Goal: Information Seeking & Learning: Learn about a topic

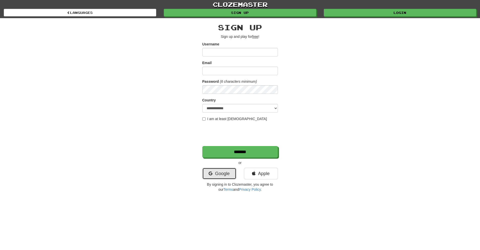
click at [216, 172] on link "Google" at bounding box center [219, 174] width 34 height 12
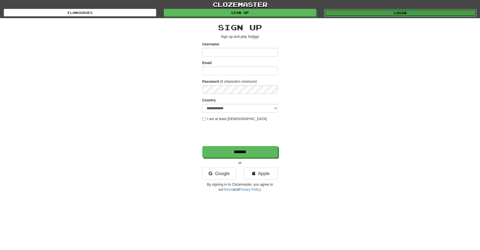
click at [372, 13] on link "Login" at bounding box center [400, 13] width 152 height 8
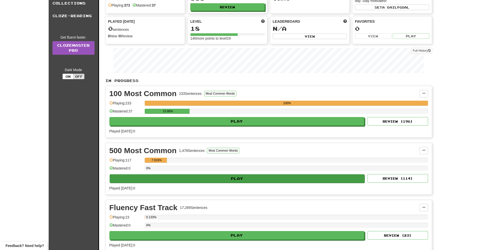
scroll to position [50, 0]
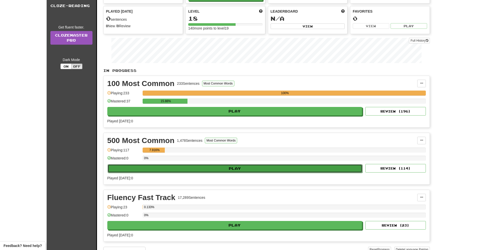
click at [225, 171] on button "Play" at bounding box center [235, 168] width 255 height 9
select select "**"
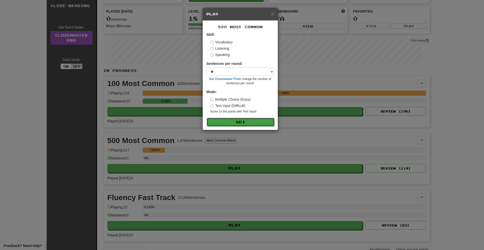
click at [251, 122] on button "Go" at bounding box center [241, 122] width 68 height 9
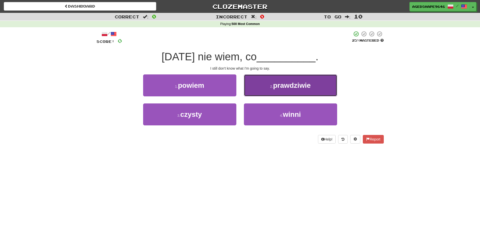
click at [273, 83] on button "2 . prawdziwie" at bounding box center [290, 85] width 93 height 22
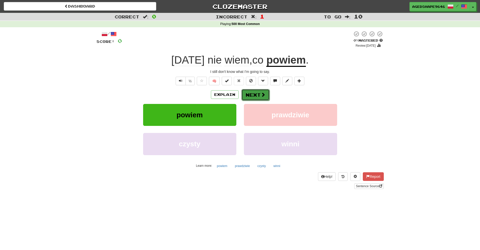
click at [255, 97] on button "Next" at bounding box center [255, 95] width 28 height 12
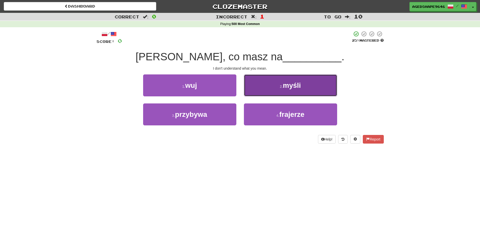
click at [296, 86] on span "myśli" at bounding box center [292, 85] width 18 height 8
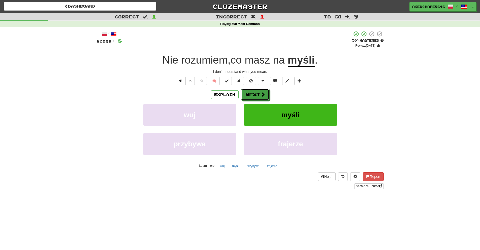
drag, startPoint x: 247, startPoint y: 105, endPoint x: 244, endPoint y: 109, distance: 4.5
click at [244, 109] on div "Explain Next wuj myśli przybywa frajerze Learn more: wuj myśli przybywa frajerze" at bounding box center [240, 129] width 287 height 81
click at [255, 94] on button "Next" at bounding box center [255, 95] width 28 height 12
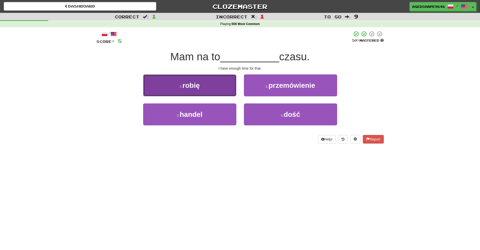
click at [212, 80] on button "1 . robię" at bounding box center [189, 85] width 93 height 22
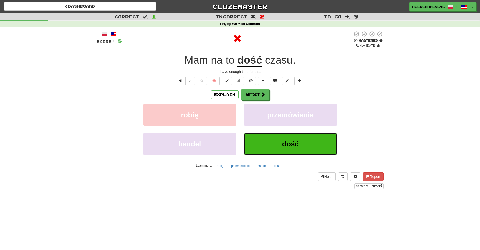
click at [268, 146] on button "dość" at bounding box center [290, 144] width 93 height 22
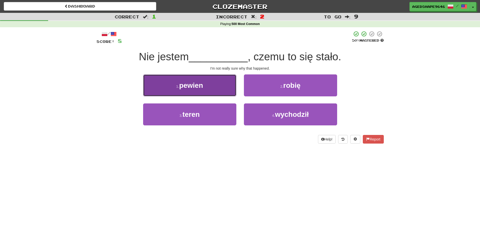
click at [202, 91] on button "1 . pewien" at bounding box center [189, 85] width 93 height 22
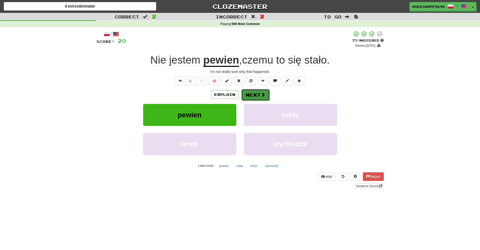
click at [253, 96] on button "Next" at bounding box center [255, 95] width 28 height 12
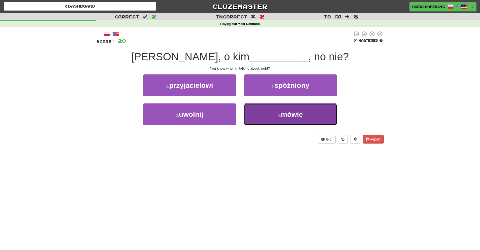
click at [260, 112] on button "4 . mówię" at bounding box center [290, 114] width 93 height 22
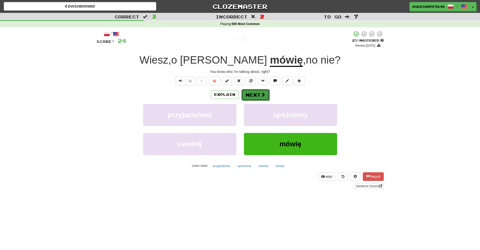
click at [249, 97] on button "Next" at bounding box center [255, 95] width 28 height 12
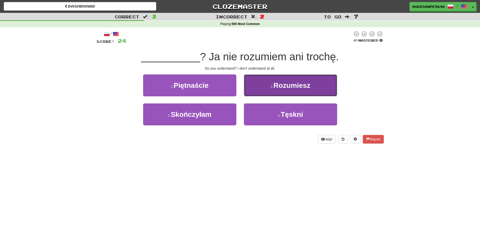
click at [293, 85] on span "Rozumiesz" at bounding box center [291, 85] width 37 height 8
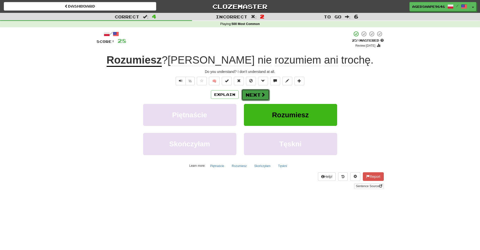
click at [262, 96] on span at bounding box center [263, 94] width 5 height 5
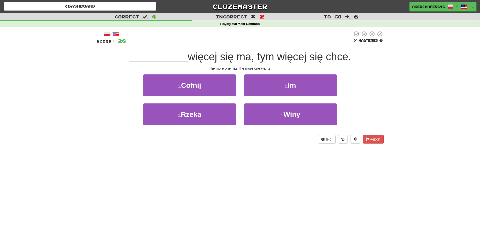
click at [183, 126] on div "3 . Rzeką" at bounding box center [189, 117] width 101 height 29
click at [183, 125] on div "3 . Rzeką" at bounding box center [189, 117] width 101 height 29
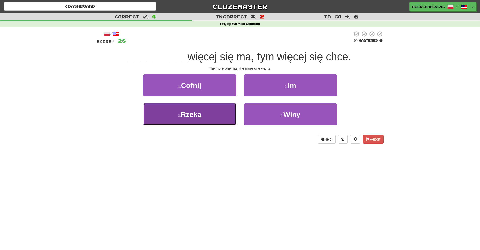
click at [190, 120] on button "3 . Rzeką" at bounding box center [189, 114] width 93 height 22
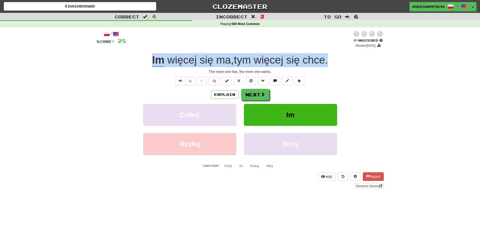
drag, startPoint x: 152, startPoint y: 57, endPoint x: 335, endPoint y: 61, distance: 182.7
click at [335, 61] on div "Im więcej się ma , tym więcej się chce ." at bounding box center [240, 60] width 287 height 14
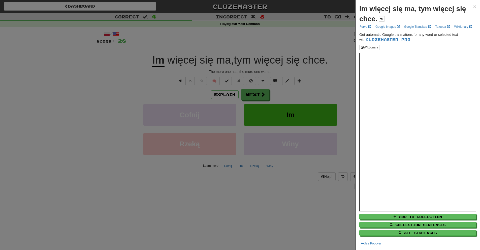
drag, startPoint x: 297, startPoint y: 63, endPoint x: 410, endPoint y: 10, distance: 125.2
click at [410, 10] on strong "Im więcej się ma, tym więcej się chce." at bounding box center [412, 14] width 107 height 18
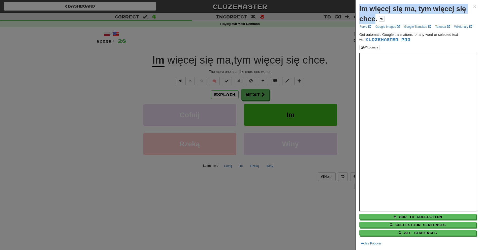
drag, startPoint x: 375, startPoint y: 20, endPoint x: 357, endPoint y: 8, distance: 21.8
click at [357, 8] on div "Im więcej się ma, tym więcej się chce. × Forvo Google Images Google Translate T…" at bounding box center [418, 125] width 124 height 250
copy strong "Im więcej się ma, tym więcej się chce"
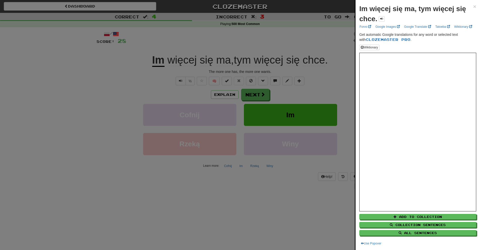
click at [301, 106] on div at bounding box center [240, 125] width 480 height 250
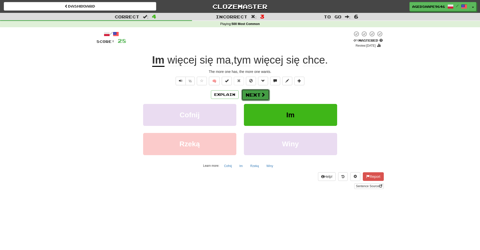
click at [263, 96] on span at bounding box center [263, 94] width 5 height 5
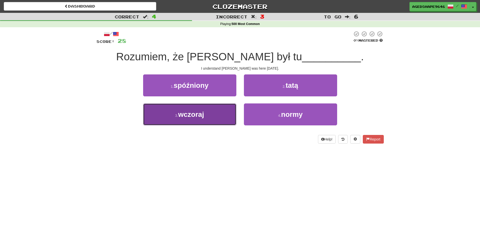
click at [213, 119] on button "3 . wczoraj" at bounding box center [189, 114] width 93 height 22
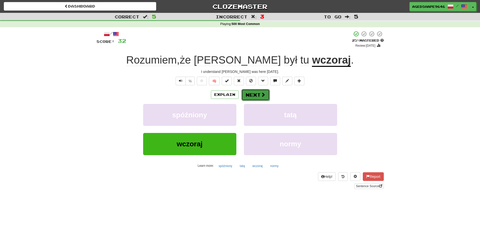
click at [259, 91] on button "Next" at bounding box center [255, 95] width 28 height 12
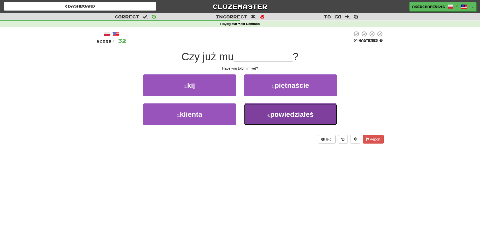
click at [292, 118] on span "powiedziałeś" at bounding box center [292, 114] width 44 height 8
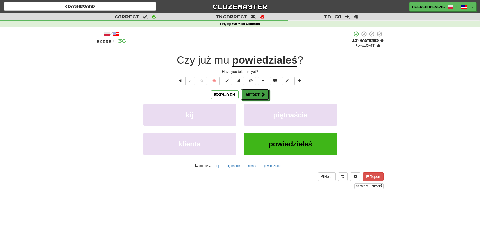
drag, startPoint x: 258, startPoint y: 96, endPoint x: 158, endPoint y: 92, distance: 99.9
click at [160, 93] on div "Explain Next" at bounding box center [240, 95] width 287 height 12
click at [250, 96] on button "Next" at bounding box center [255, 95] width 28 height 12
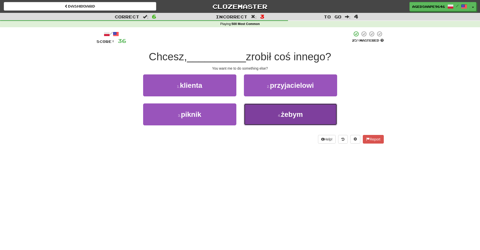
click at [303, 109] on button "4 . żebym" at bounding box center [290, 114] width 93 height 22
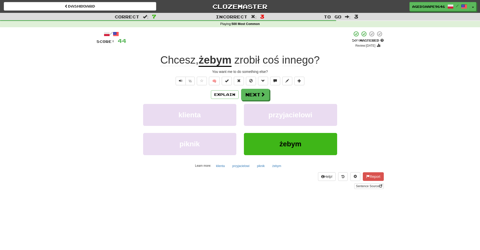
click at [222, 58] on u "żebym" at bounding box center [215, 60] width 33 height 13
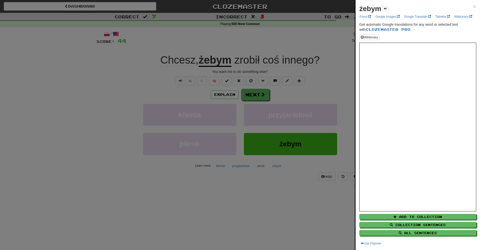
click at [260, 213] on div at bounding box center [240, 125] width 480 height 250
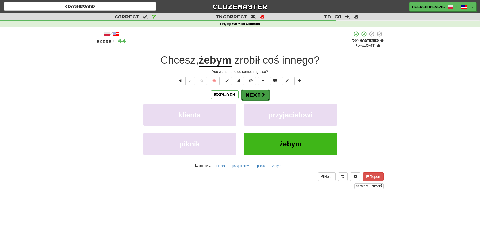
click at [262, 96] on span at bounding box center [263, 94] width 5 height 5
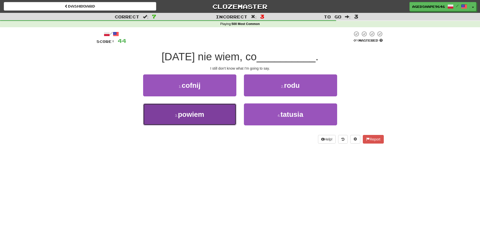
click at [211, 121] on button "3 . powiem" at bounding box center [189, 114] width 93 height 22
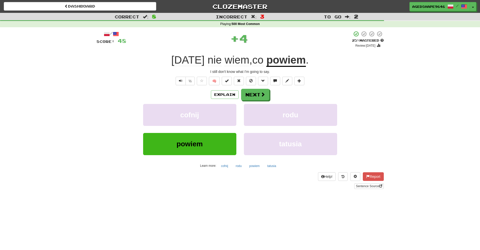
click at [286, 62] on u "powiem" at bounding box center [285, 60] width 39 height 13
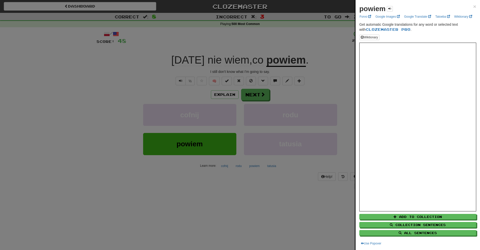
click at [343, 60] on div at bounding box center [240, 125] width 480 height 250
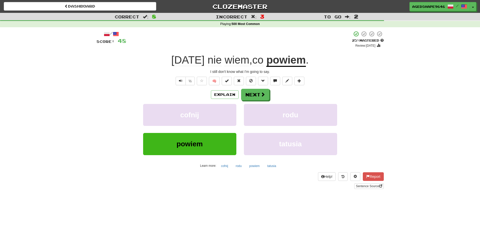
click at [179, 60] on span "Nadal" at bounding box center [187, 60] width 33 height 12
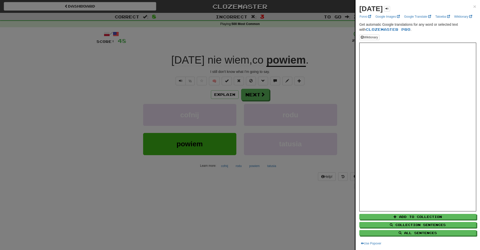
click at [193, 55] on div at bounding box center [240, 125] width 480 height 250
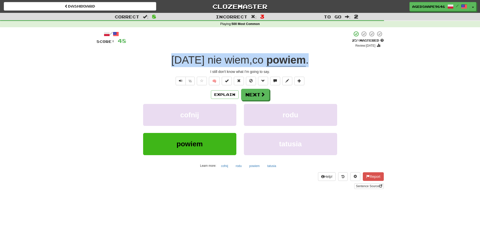
drag, startPoint x: 168, startPoint y: 57, endPoint x: 311, endPoint y: 64, distance: 143.8
click at [311, 64] on div "Nadal nie wiem , co powiem ." at bounding box center [240, 60] width 287 height 14
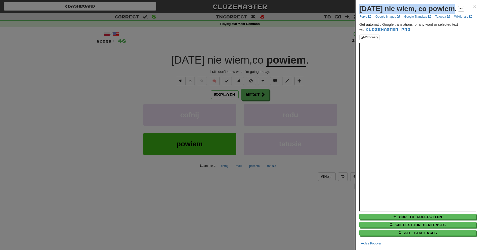
drag, startPoint x: 360, startPoint y: 8, endPoint x: 453, endPoint y: 13, distance: 93.8
click at [453, 13] on div "Nadal nie wiem, co powiem." at bounding box center [411, 9] width 105 height 10
copy strong "Nadal nie wiem, co powiem."
click at [162, 101] on div at bounding box center [240, 125] width 480 height 250
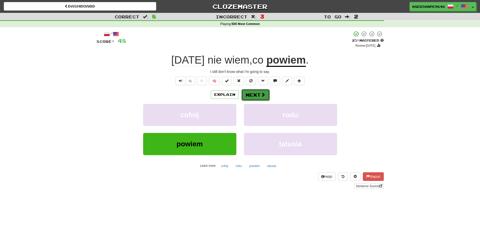
click at [262, 99] on button "Next" at bounding box center [255, 95] width 28 height 12
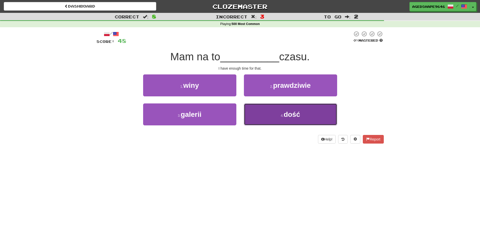
click at [282, 113] on button "4 . dość" at bounding box center [290, 114] width 93 height 22
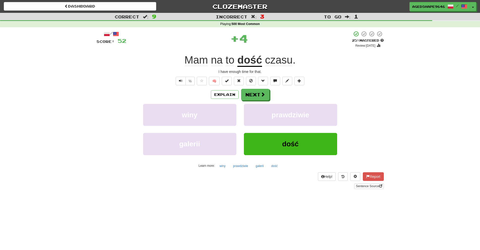
click at [252, 55] on u "dość" at bounding box center [249, 60] width 25 height 13
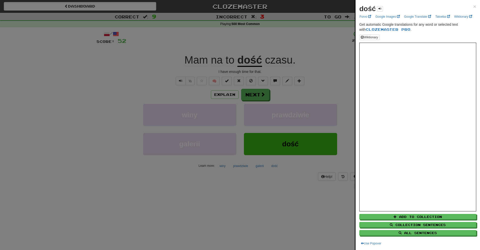
click at [292, 98] on div at bounding box center [240, 125] width 480 height 250
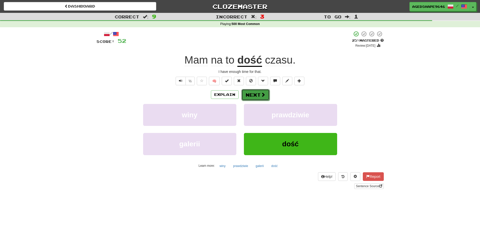
click at [256, 95] on button "Next" at bounding box center [255, 95] width 28 height 12
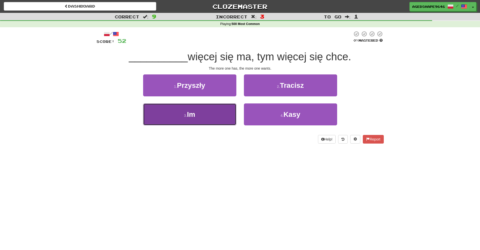
click at [212, 117] on button "3 . Im" at bounding box center [189, 114] width 93 height 22
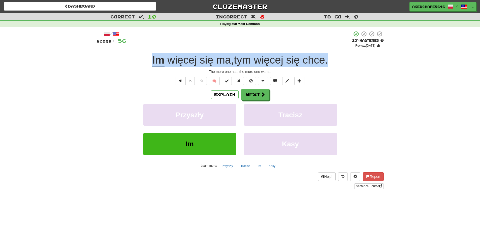
drag, startPoint x: 150, startPoint y: 58, endPoint x: 330, endPoint y: 62, distance: 180.5
click at [330, 62] on div "Im więcej się ma , tym więcej się chce ." at bounding box center [240, 60] width 287 height 14
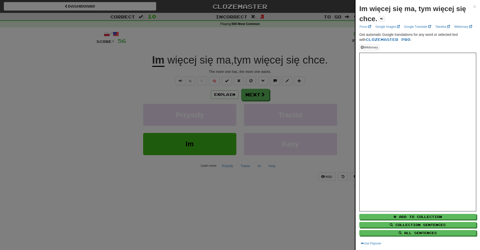
click at [372, 8] on strong "Im więcej się ma, tym więcej się chce." at bounding box center [412, 14] width 107 height 18
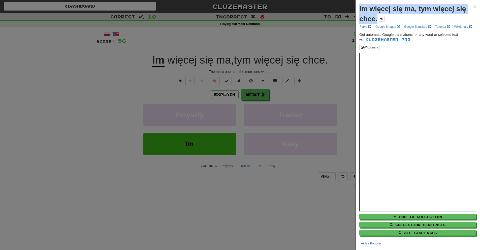
click at [372, 8] on strong "Im więcej się ma, tym więcej się chce." at bounding box center [412, 14] width 107 height 18
copy strong "Im więcej się ma, tym więcej się chce."
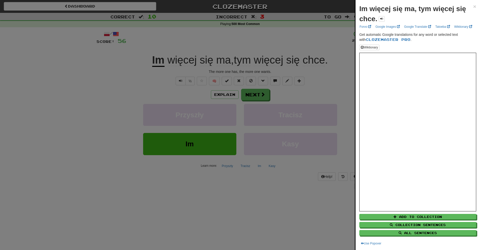
click at [323, 93] on div at bounding box center [240, 125] width 480 height 250
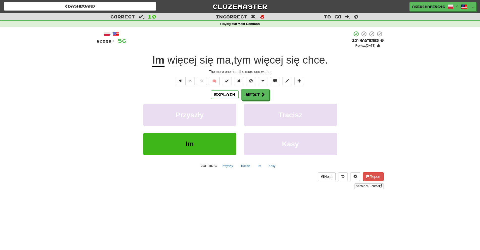
click at [250, 97] on div at bounding box center [240, 125] width 480 height 250
click at [261, 94] on span at bounding box center [263, 94] width 5 height 5
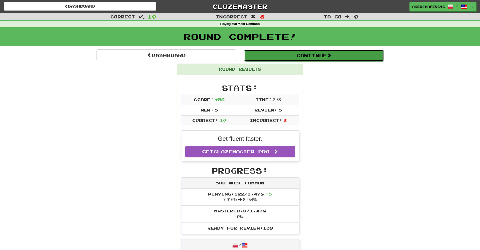
click at [282, 57] on button "Continue" at bounding box center [314, 56] width 140 height 12
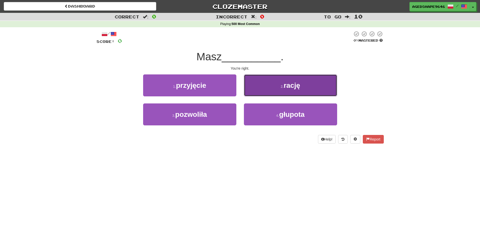
click at [252, 87] on button "2 . rację" at bounding box center [290, 85] width 93 height 22
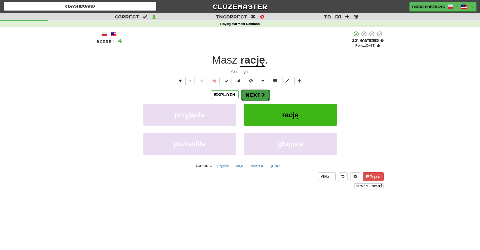
click at [245, 89] on button "Next" at bounding box center [255, 95] width 28 height 12
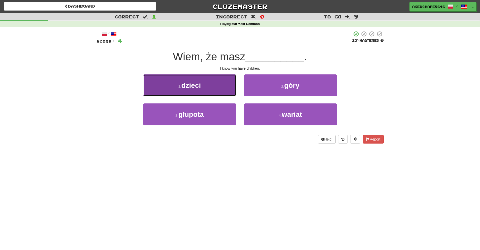
click at [218, 86] on button "1 . dzieci" at bounding box center [189, 85] width 93 height 22
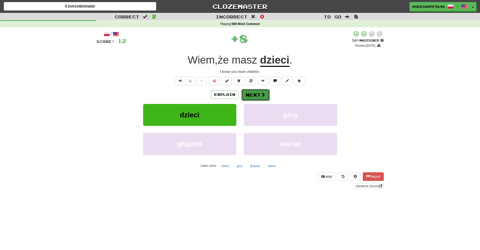
click at [253, 97] on button "Next" at bounding box center [255, 95] width 28 height 12
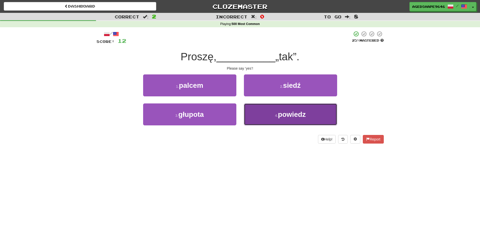
click at [261, 111] on button "4 . powiedz" at bounding box center [290, 114] width 93 height 22
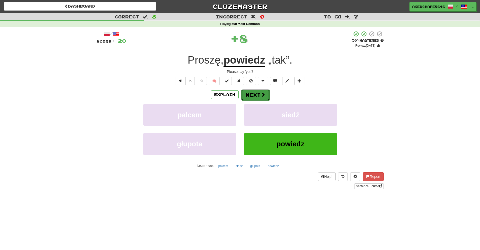
click at [252, 92] on button "Next" at bounding box center [255, 95] width 28 height 12
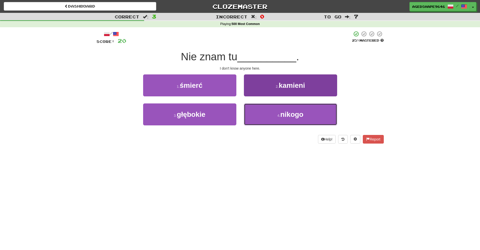
click at [260, 115] on button "4 . nikogo" at bounding box center [290, 114] width 93 height 22
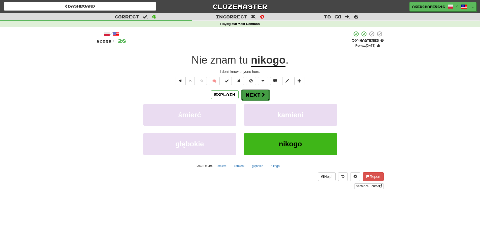
click at [251, 96] on button "Next" at bounding box center [255, 95] width 28 height 12
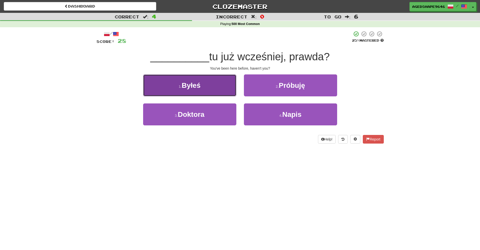
click at [210, 83] on button "1 . Byłeś" at bounding box center [189, 85] width 93 height 22
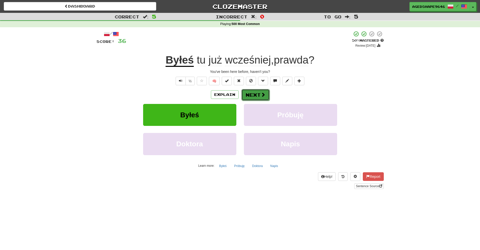
click at [255, 97] on button "Next" at bounding box center [255, 95] width 28 height 12
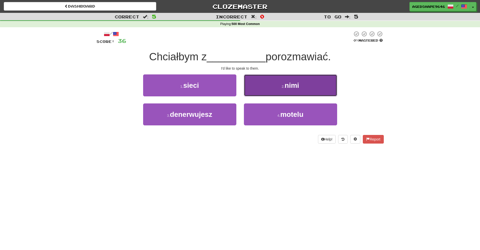
drag, startPoint x: 268, startPoint y: 83, endPoint x: 271, endPoint y: 83, distance: 3.3
click at [271, 83] on button "2 . nimi" at bounding box center [290, 85] width 93 height 22
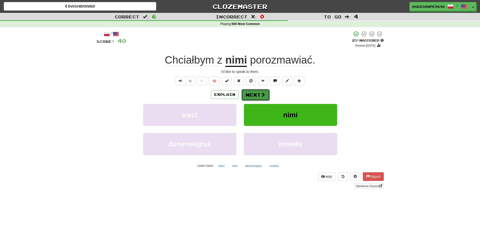
click at [267, 97] on button "Next" at bounding box center [255, 95] width 28 height 12
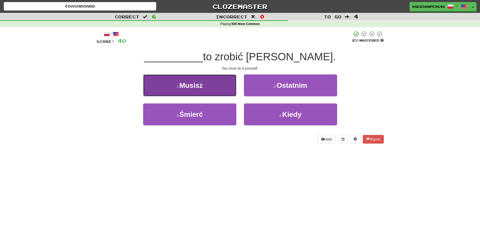
click at [220, 89] on button "1 . Musisz" at bounding box center [189, 85] width 93 height 22
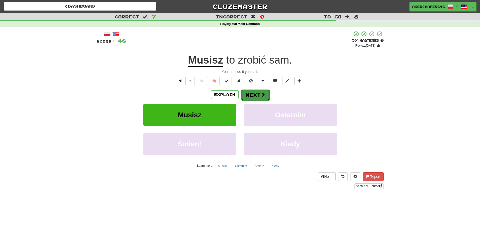
click at [253, 96] on button "Next" at bounding box center [255, 95] width 28 height 12
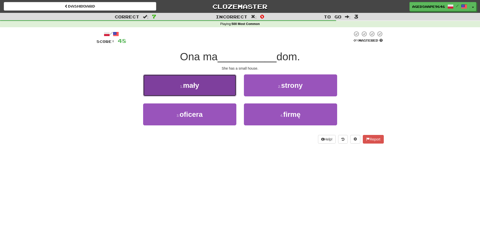
click at [217, 90] on button "1 . mały" at bounding box center [189, 85] width 93 height 22
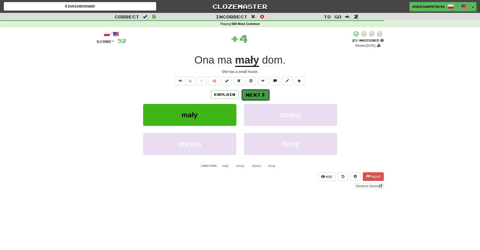
click at [255, 98] on button "Next" at bounding box center [255, 95] width 28 height 12
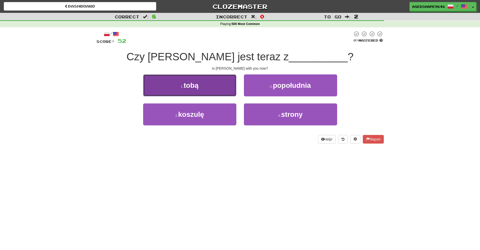
click at [213, 90] on button "1 . tobą" at bounding box center [189, 85] width 93 height 22
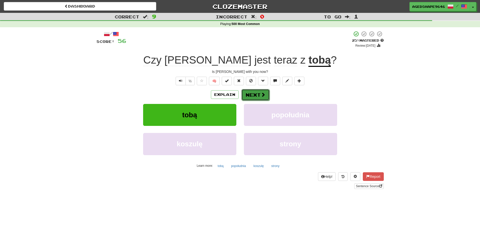
click at [257, 94] on button "Next" at bounding box center [255, 95] width 28 height 12
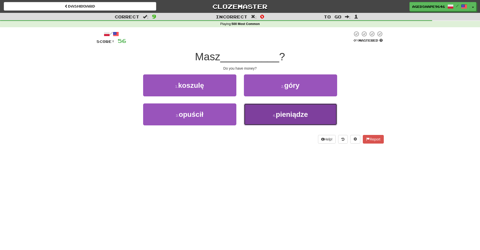
click at [258, 113] on button "4 . pieniądze" at bounding box center [290, 114] width 93 height 22
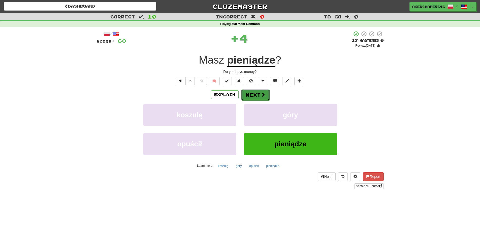
click at [253, 96] on button "Next" at bounding box center [255, 95] width 28 height 12
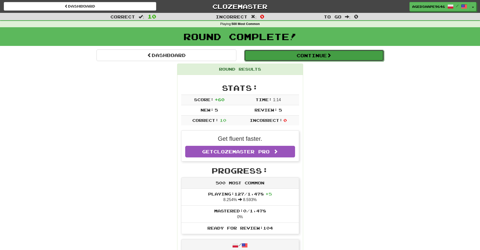
click at [294, 57] on button "Continue" at bounding box center [314, 56] width 140 height 12
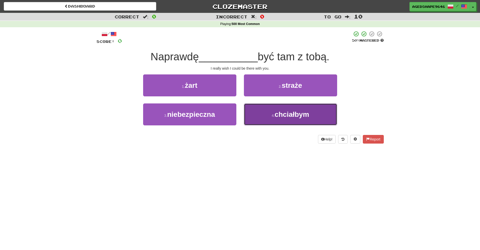
click at [266, 111] on button "4 . chciałbym" at bounding box center [290, 114] width 93 height 22
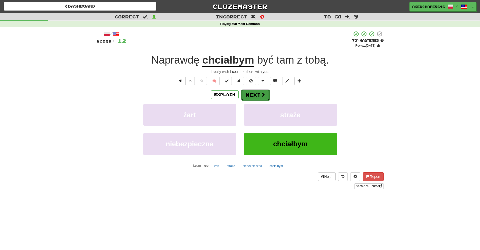
click at [258, 97] on button "Next" at bounding box center [255, 95] width 28 height 12
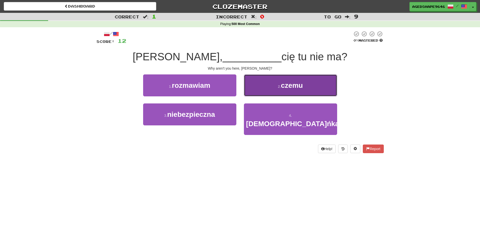
click at [265, 91] on button "2 . czemu" at bounding box center [290, 85] width 93 height 22
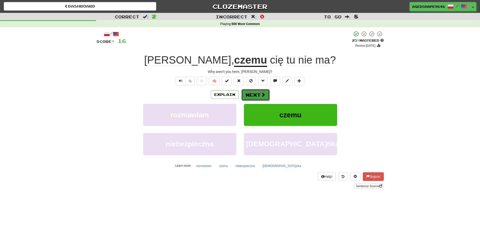
click at [262, 93] on span at bounding box center [263, 94] width 5 height 5
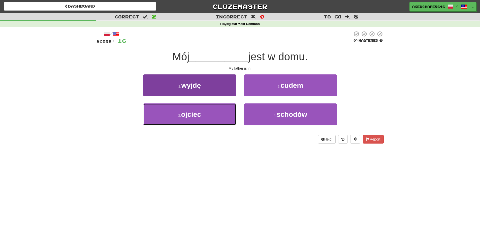
drag, startPoint x: 219, startPoint y: 120, endPoint x: 221, endPoint y: 122, distance: 2.7
click at [220, 121] on button "3 . ojciec" at bounding box center [189, 114] width 93 height 22
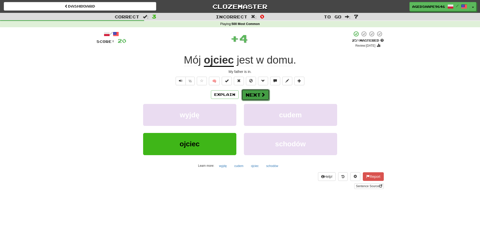
click at [259, 100] on button "Next" at bounding box center [255, 95] width 28 height 12
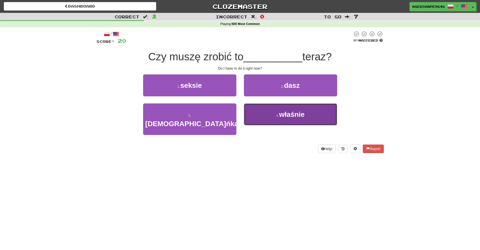
click at [266, 110] on button "4 . właśnie" at bounding box center [290, 114] width 93 height 22
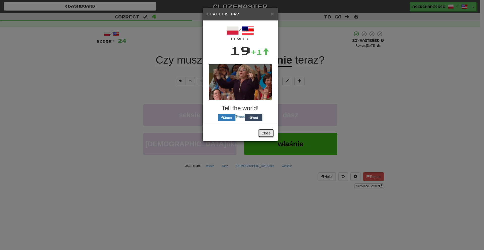
click at [269, 133] on button "Close" at bounding box center [266, 133] width 16 height 9
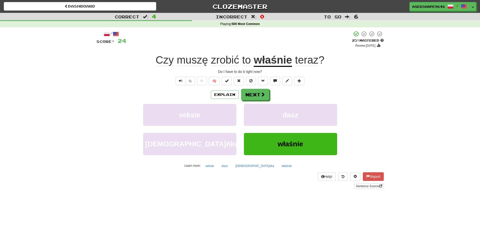
click at [274, 58] on u "właśnie" at bounding box center [273, 60] width 38 height 13
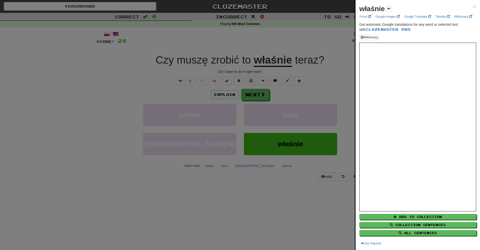
click at [294, 95] on div at bounding box center [240, 125] width 480 height 250
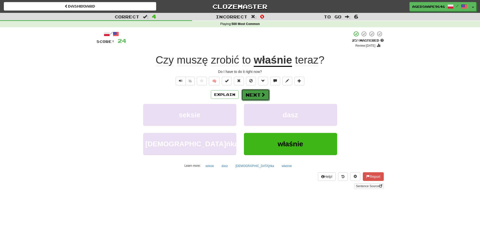
click at [261, 93] on span at bounding box center [263, 94] width 5 height 5
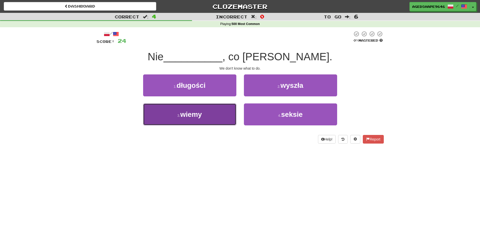
click at [204, 116] on button "3 . wiemy" at bounding box center [189, 114] width 93 height 22
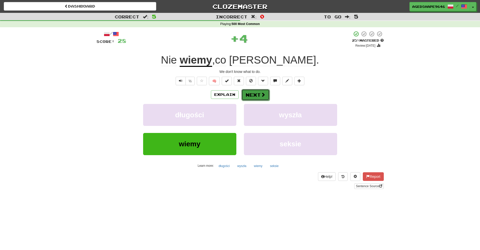
click at [249, 93] on button "Next" at bounding box center [255, 95] width 28 height 12
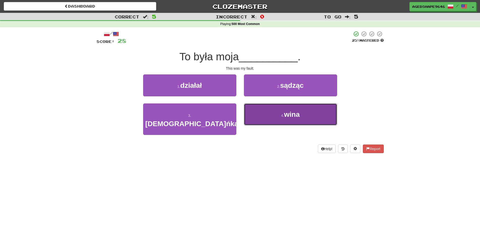
click at [260, 115] on button "4 . wina" at bounding box center [290, 114] width 93 height 22
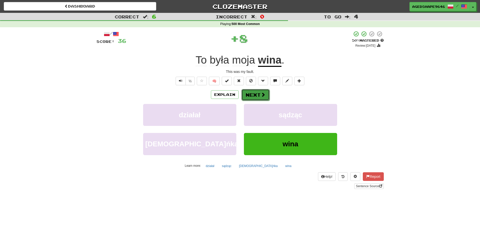
click at [252, 96] on button "Next" at bounding box center [255, 95] width 28 height 12
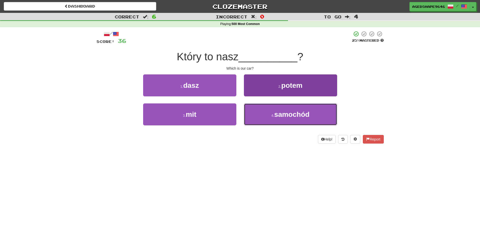
click at [264, 113] on button "4 . samochód" at bounding box center [290, 114] width 93 height 22
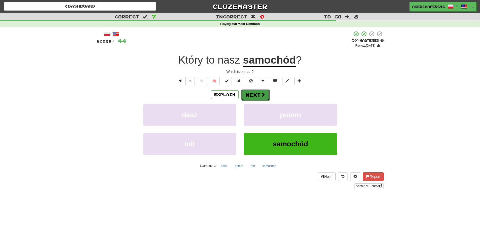
click at [261, 94] on span at bounding box center [263, 94] width 5 height 5
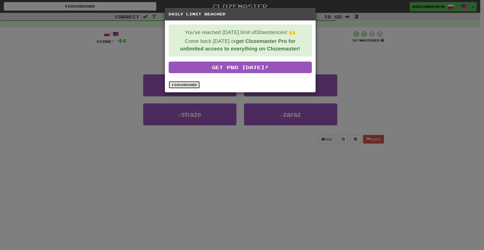
click at [184, 85] on link "Dashboard" at bounding box center [184, 85] width 31 height 8
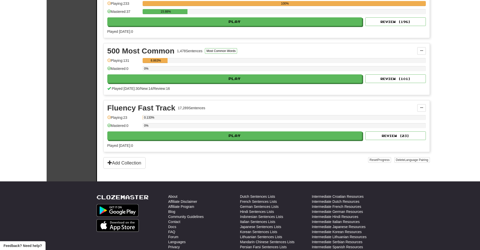
scroll to position [202, 0]
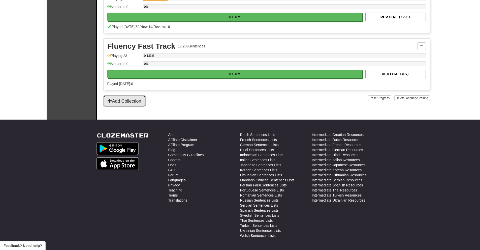
click at [137, 104] on button "Add Collection" at bounding box center [124, 101] width 42 height 12
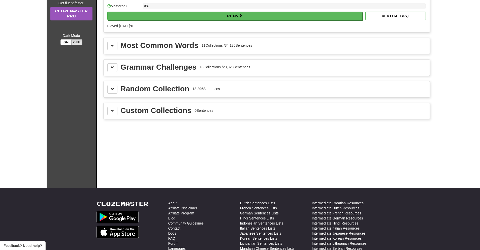
scroll to position [76, 0]
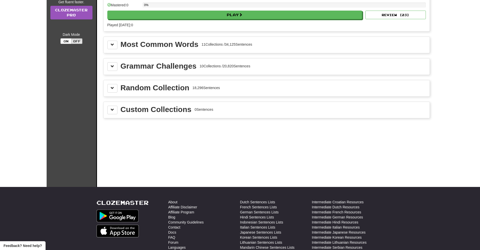
click at [118, 67] on div "Grammar Challenges 10 Collections / 20,820 Sentences" at bounding box center [266, 66] width 319 height 9
click at [114, 68] on span at bounding box center [113, 67] width 4 height 4
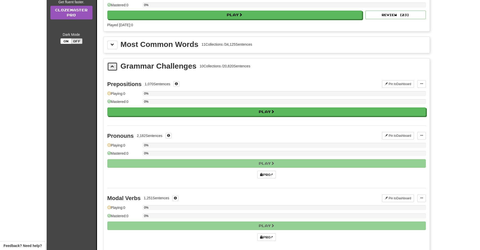
click at [112, 66] on span at bounding box center [113, 67] width 4 height 4
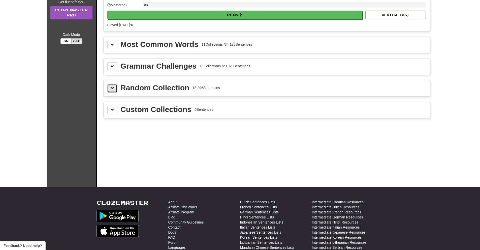
click at [112, 85] on button at bounding box center [112, 88] width 10 height 9
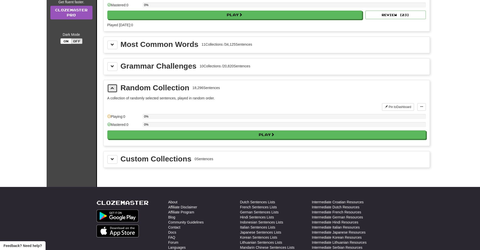
click at [113, 88] on span at bounding box center [113, 88] width 4 height 4
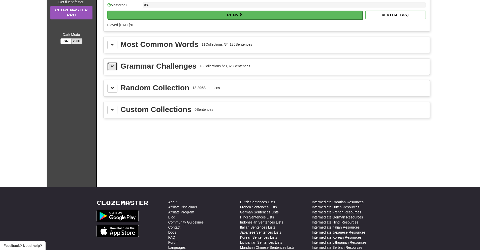
click at [111, 67] on span at bounding box center [113, 67] width 4 height 4
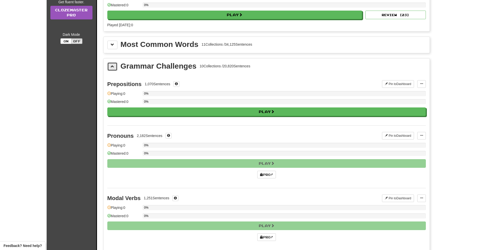
click at [111, 67] on span at bounding box center [113, 67] width 4 height 4
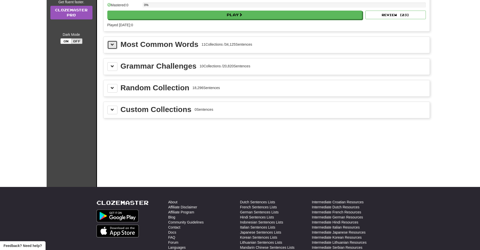
click at [114, 42] on button at bounding box center [112, 45] width 10 height 9
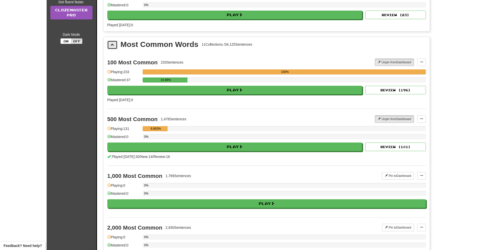
scroll to position [25, 0]
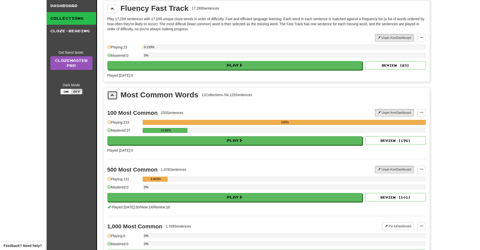
click at [114, 96] on span at bounding box center [113, 95] width 4 height 4
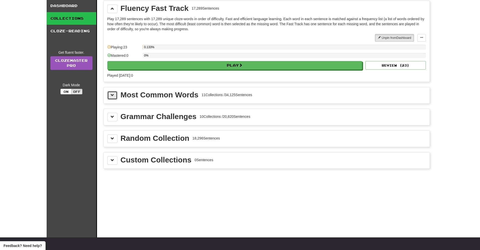
scroll to position [0, 0]
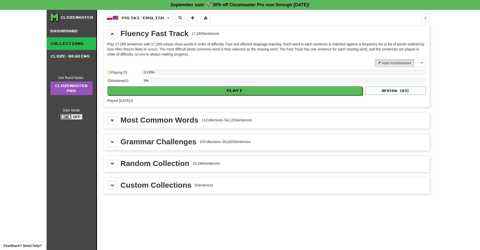
click at [64, 116] on button "On" at bounding box center [65, 117] width 11 height 6
